Goal: Task Accomplishment & Management: Use online tool/utility

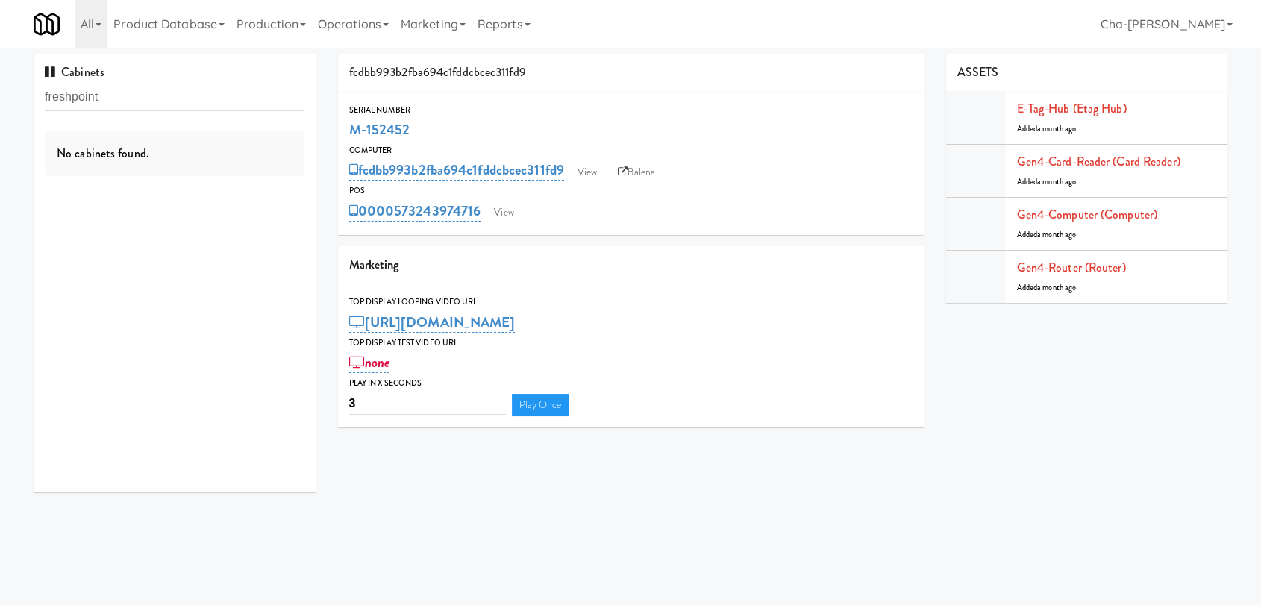
click at [70, 95] on input "freshpoint" at bounding box center [175, 98] width 260 height 28
type input "fresh point"
click at [173, 171] on div "Fresh Point" at bounding box center [175, 175] width 260 height 19
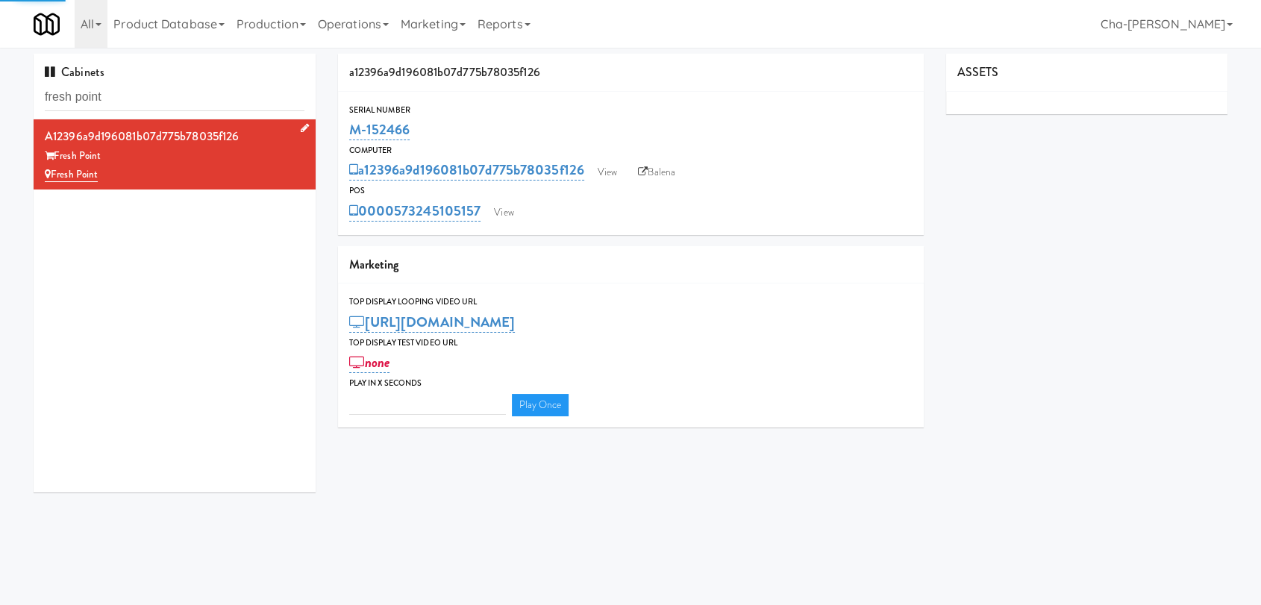
type input "3"
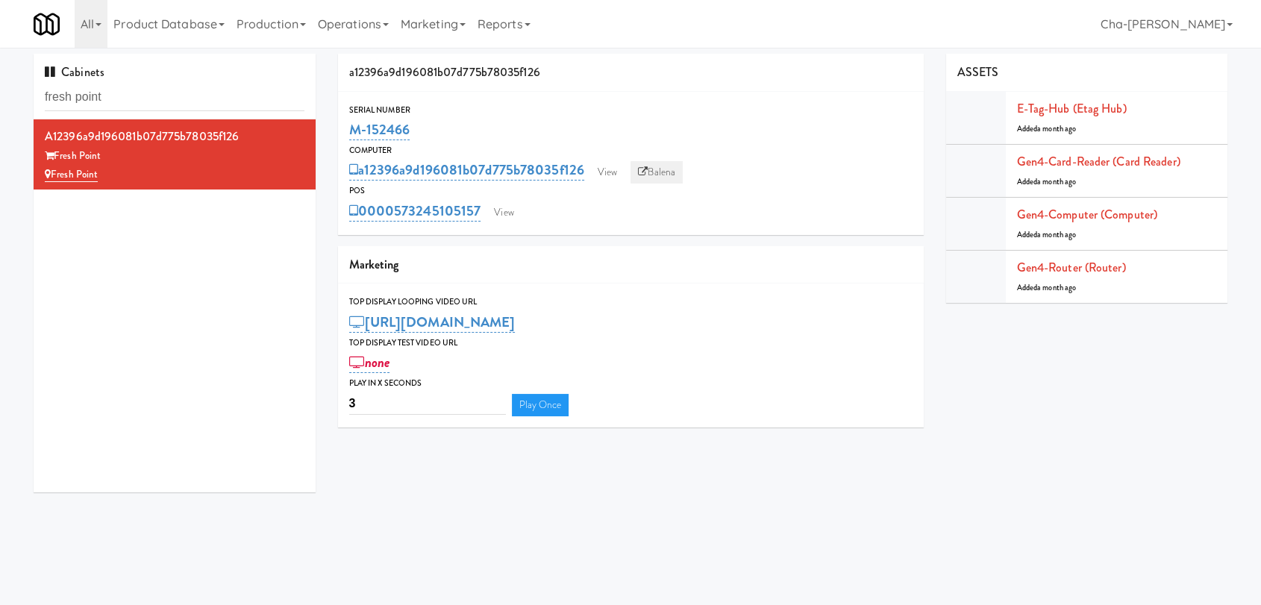
click at [644, 173] on icon at bounding box center [643, 172] width 10 height 10
click at [295, 121] on link at bounding box center [302, 128] width 14 height 19
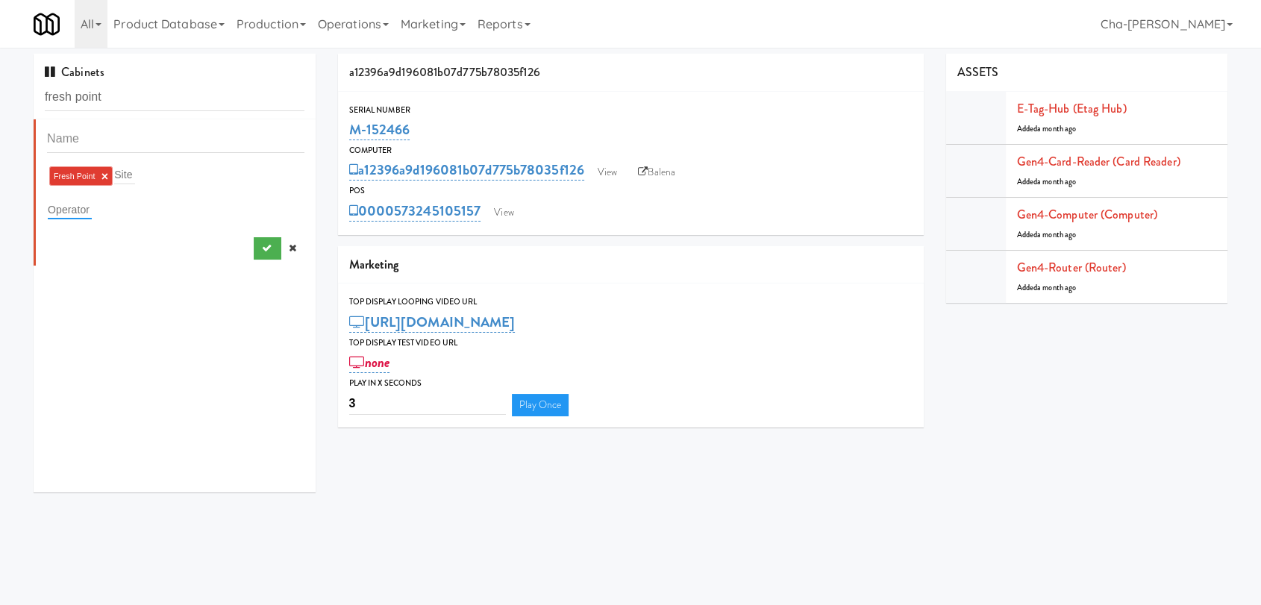
click at [55, 208] on input "text" at bounding box center [70, 209] width 44 height 19
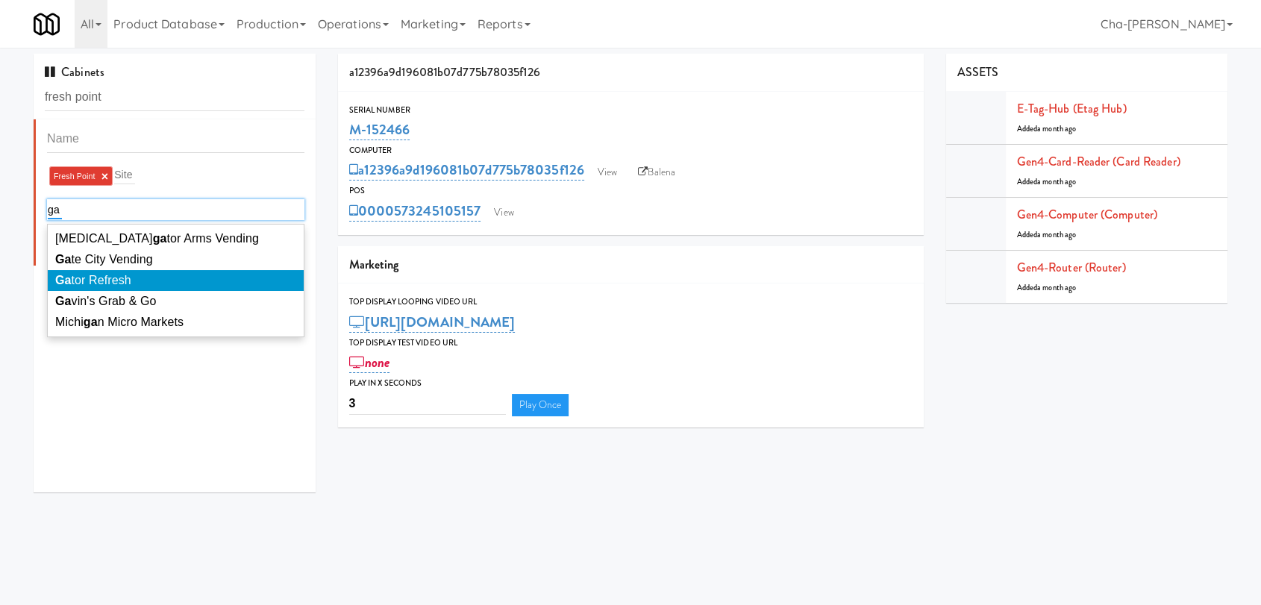
type input "ga"
click at [143, 278] on li "Ga tor Refresh" at bounding box center [176, 280] width 256 height 21
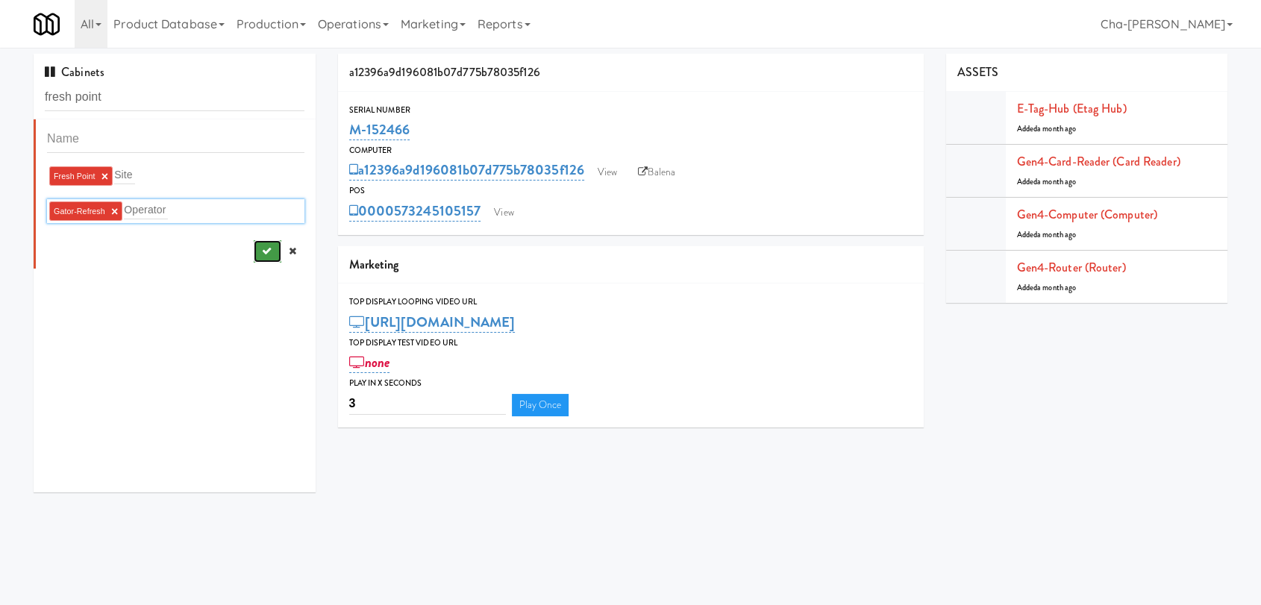
click at [254, 258] on button "submit" at bounding box center [268, 251] width 28 height 22
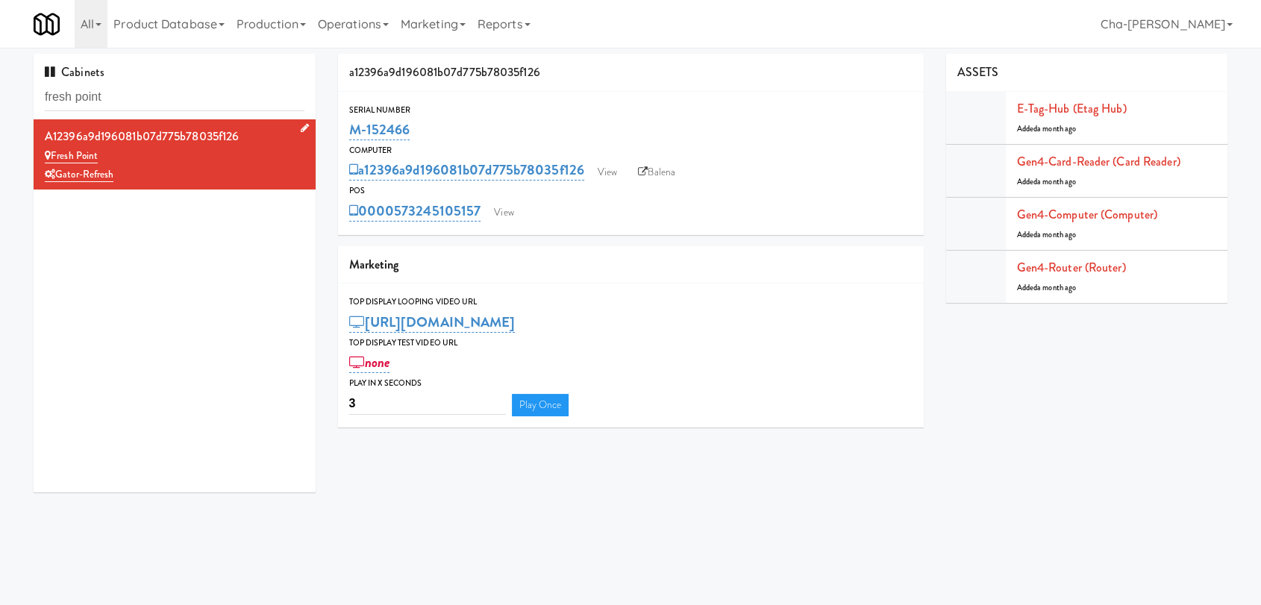
click at [195, 166] on div "Gator-Refresh" at bounding box center [175, 175] width 260 height 19
click at [608, 172] on link "View" at bounding box center [607, 172] width 34 height 22
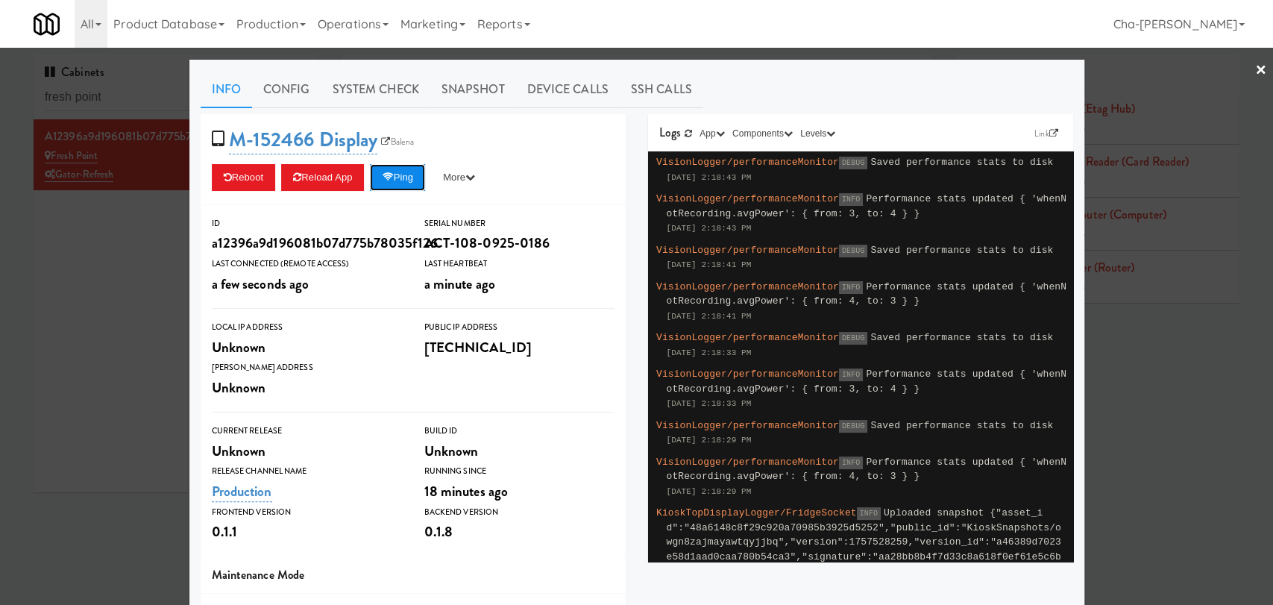
click at [388, 179] on icon at bounding box center [387, 177] width 11 height 10
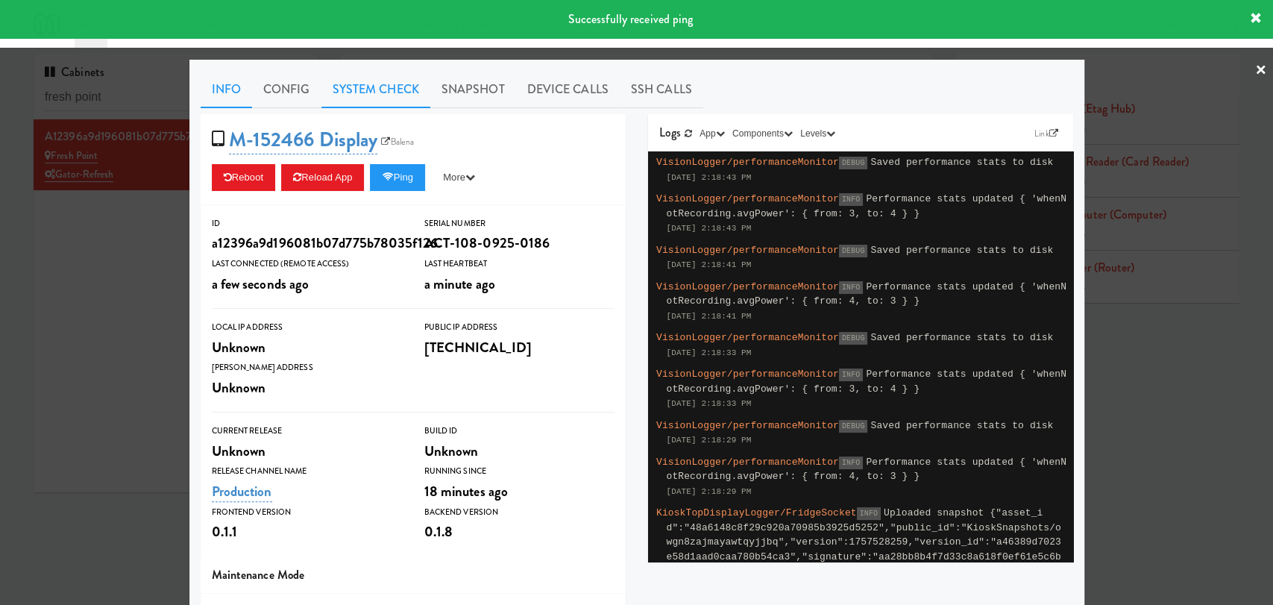
click at [400, 85] on link "System Check" at bounding box center [375, 89] width 109 height 37
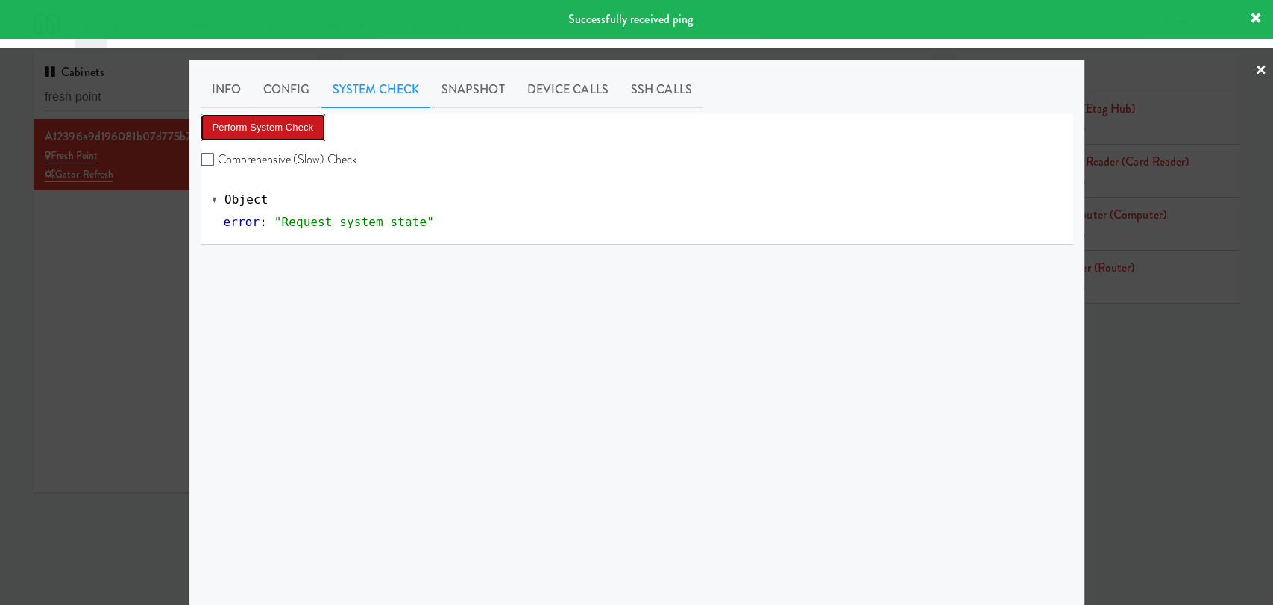
click at [283, 120] on button "Perform System Check" at bounding box center [263, 127] width 125 height 27
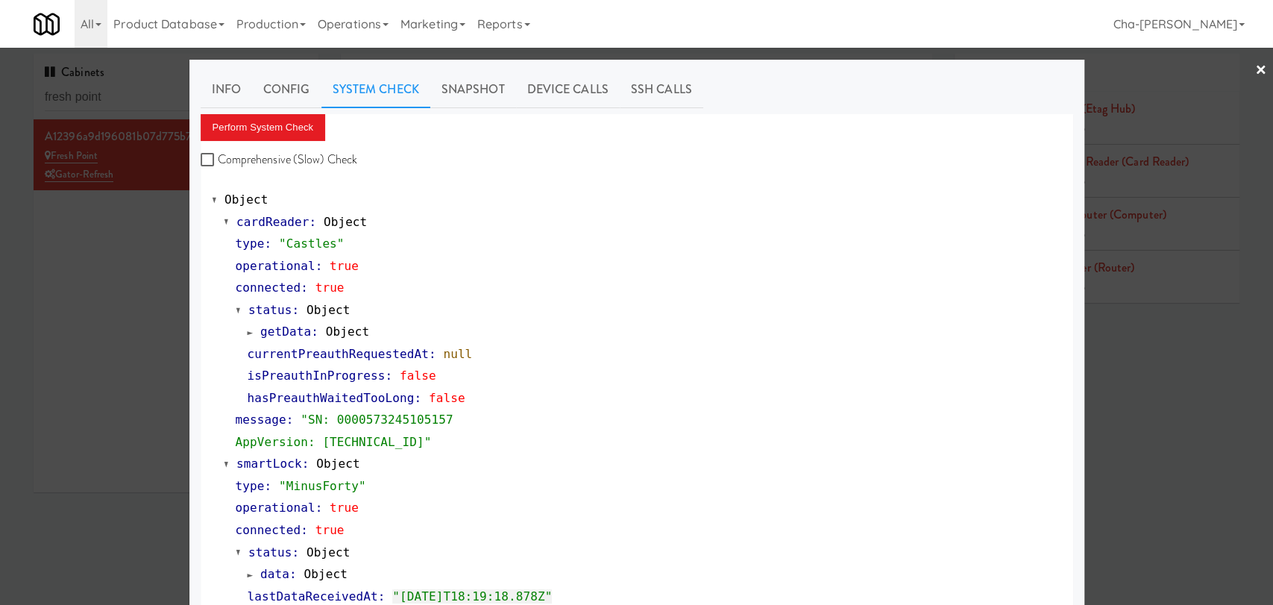
click at [110, 286] on div at bounding box center [636, 302] width 1273 height 605
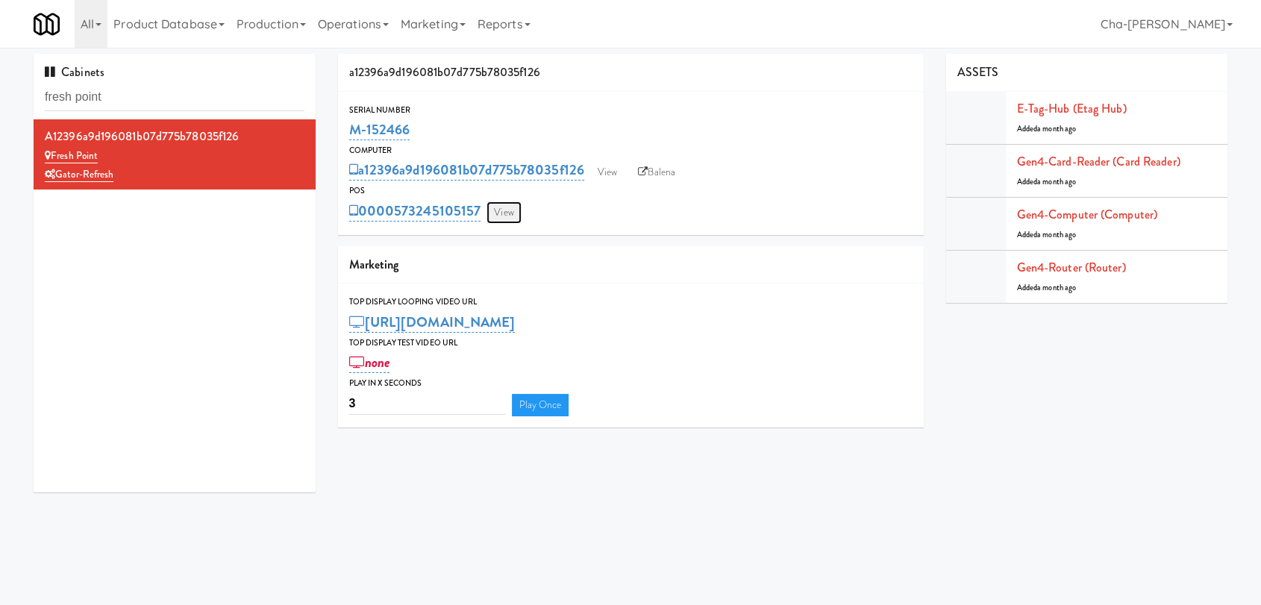
click at [506, 216] on link "View" at bounding box center [503, 212] width 34 height 22
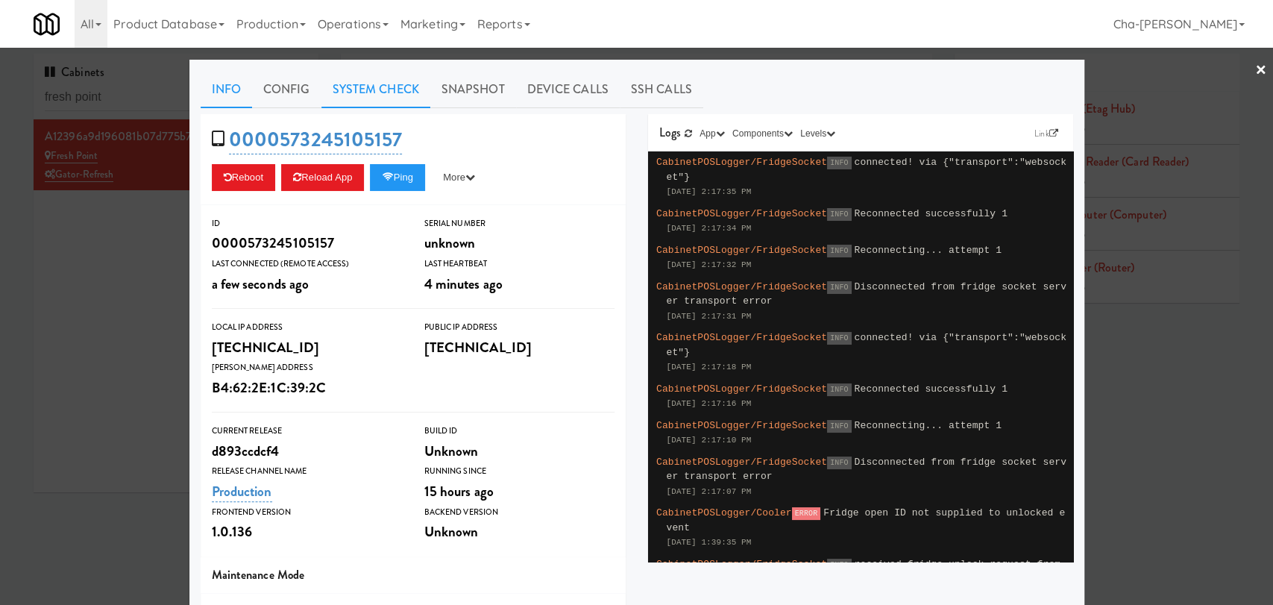
click at [371, 82] on link "System Check" at bounding box center [375, 89] width 109 height 37
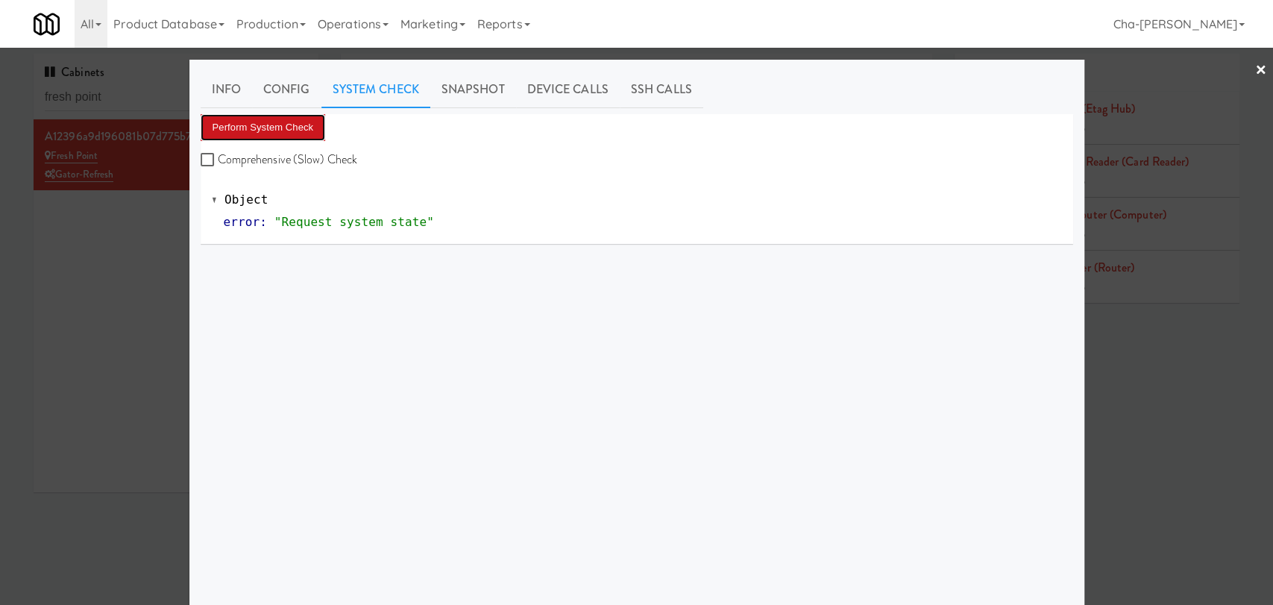
click at [277, 128] on button "Perform System Check" at bounding box center [263, 127] width 125 height 27
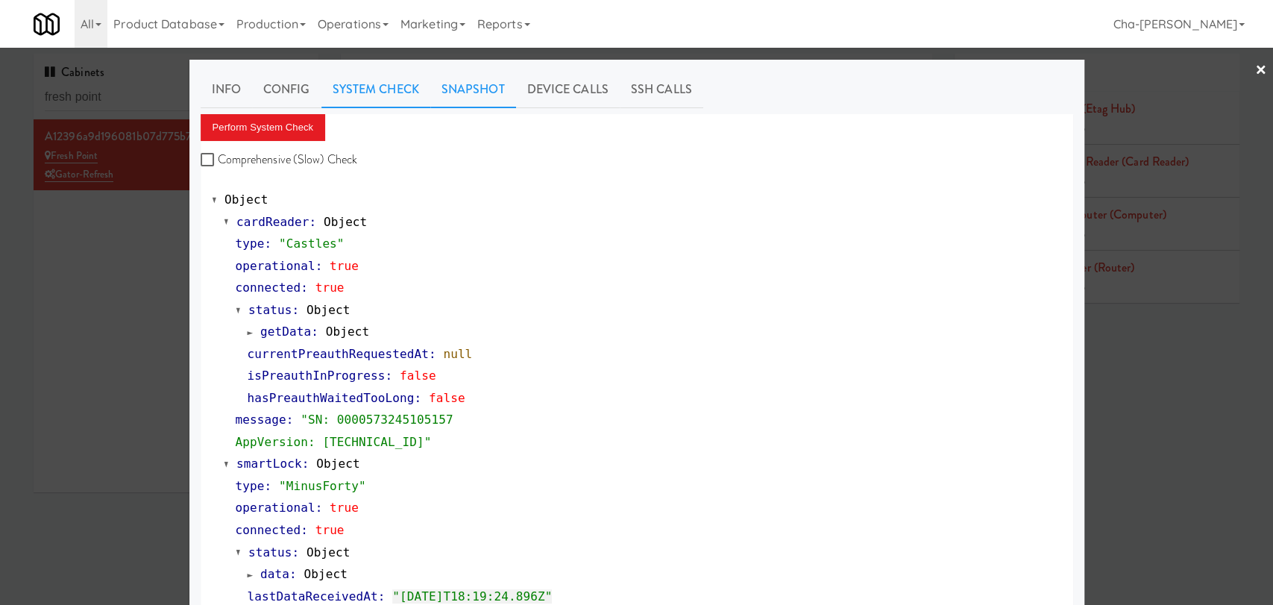
click at [456, 83] on link "Snapshot" at bounding box center [473, 89] width 86 height 37
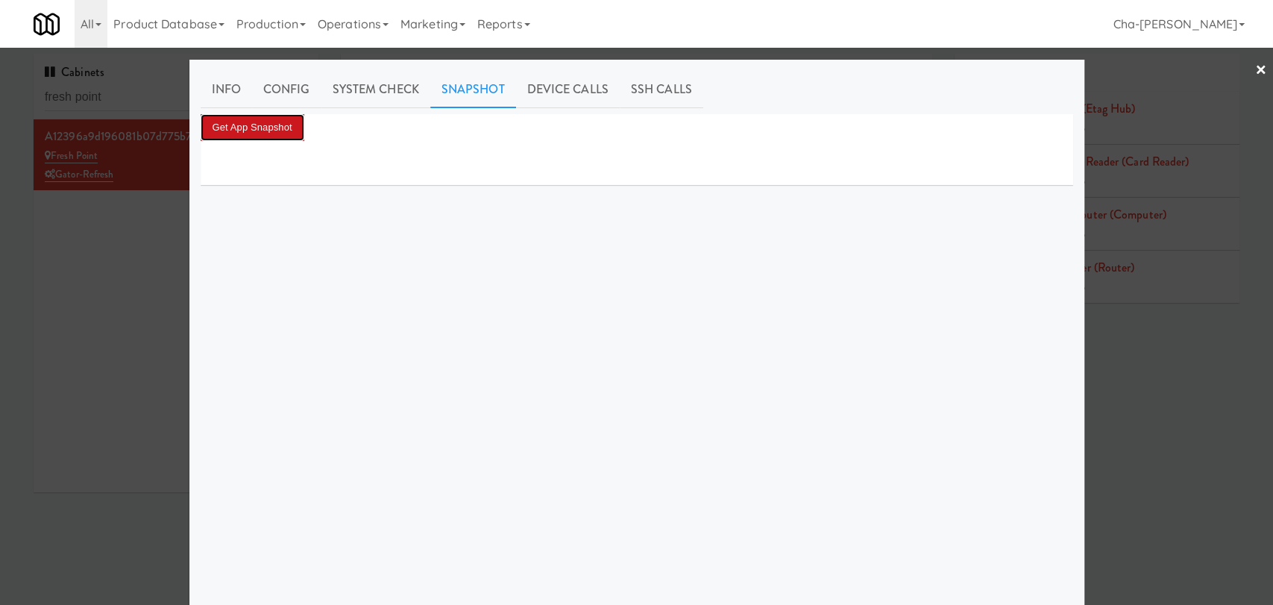
click at [221, 131] on button "Get App Snapshot" at bounding box center [253, 127] width 104 height 27
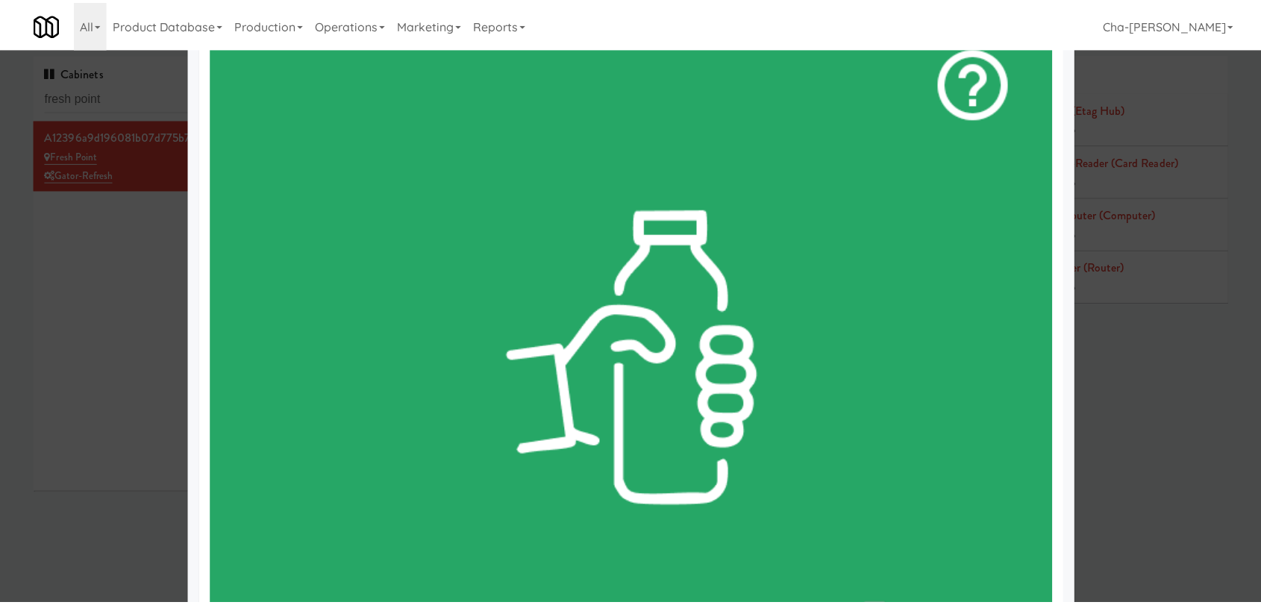
scroll to position [166, 0]
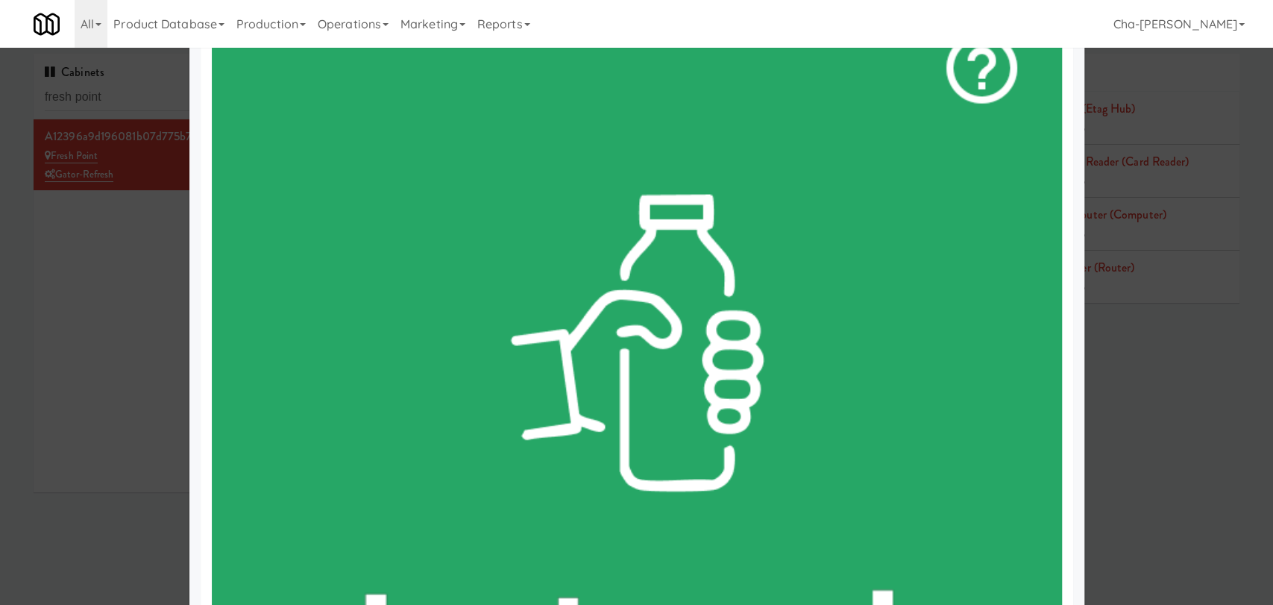
drag, startPoint x: 57, startPoint y: 357, endPoint x: 72, endPoint y: 354, distance: 15.2
click at [58, 357] on div at bounding box center [636, 302] width 1273 height 605
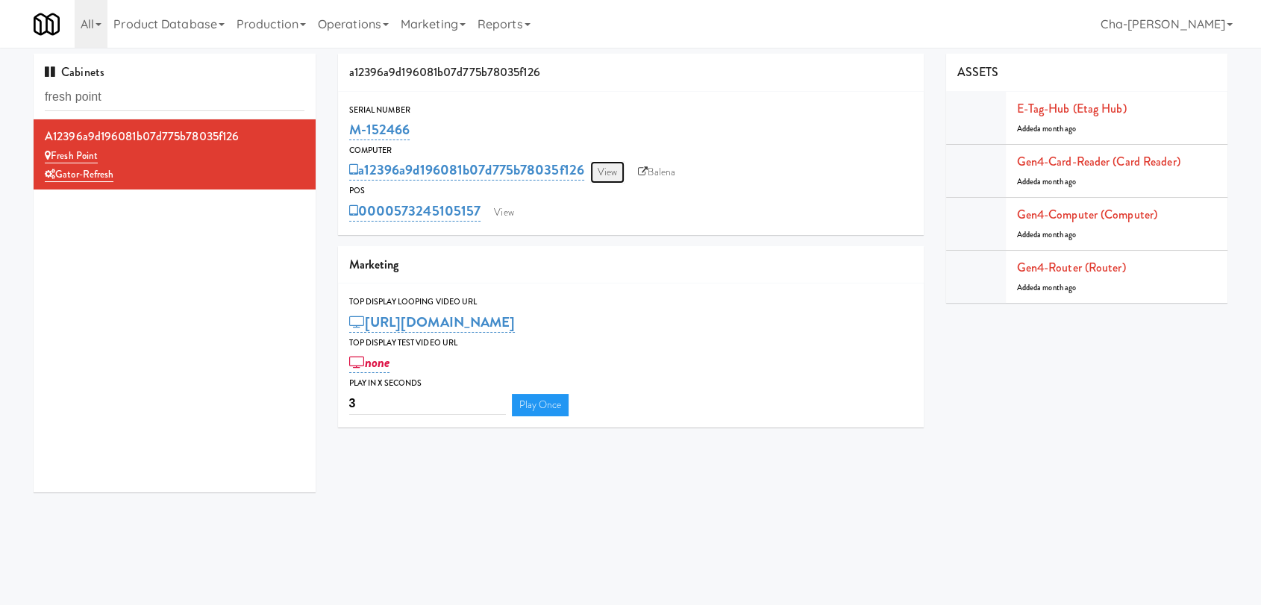
click at [600, 172] on link "View" at bounding box center [607, 172] width 34 height 22
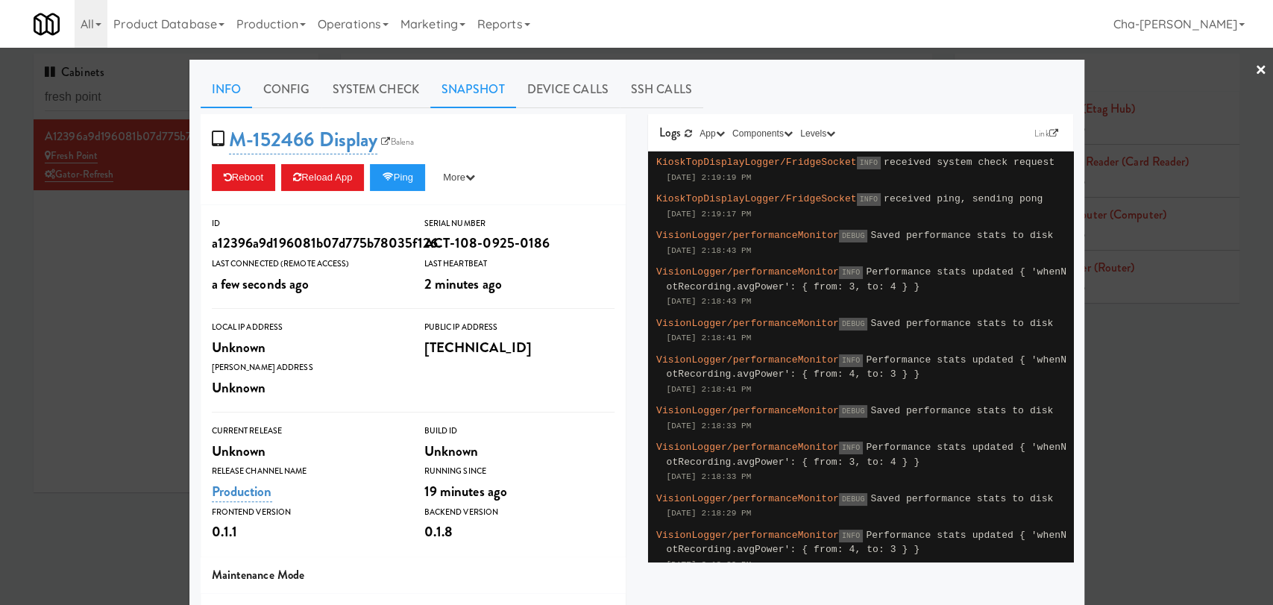
click at [470, 74] on link "Snapshot" at bounding box center [473, 89] width 86 height 37
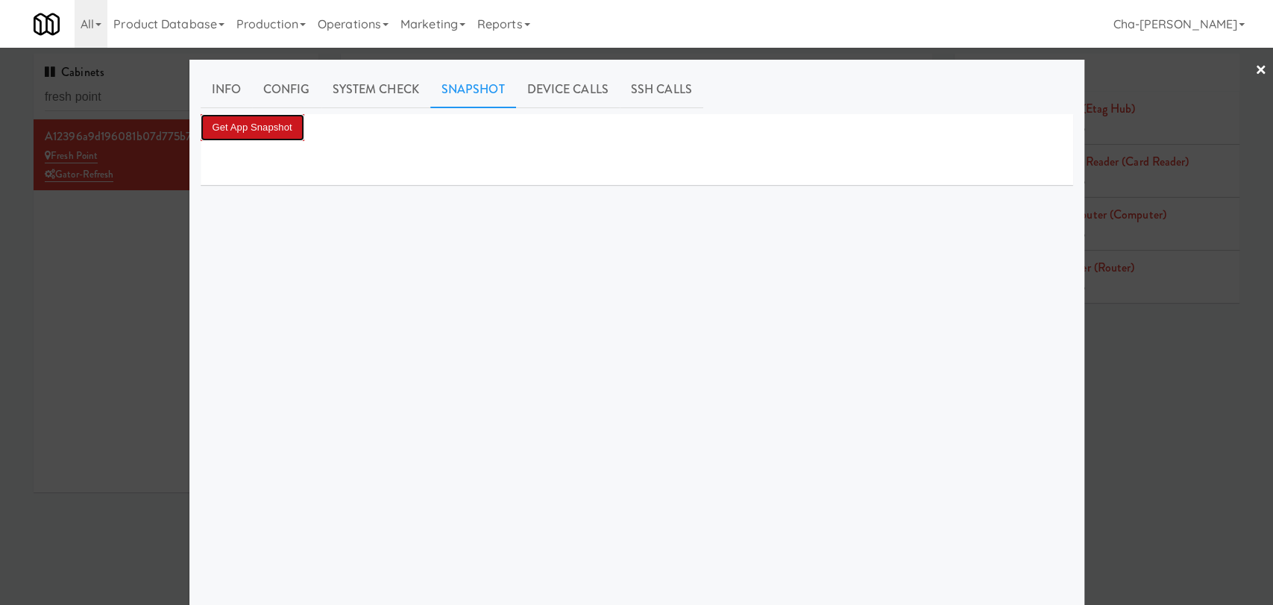
click at [239, 133] on button "Get App Snapshot" at bounding box center [253, 127] width 104 height 27
